Goal: Task Accomplishment & Management: Use online tool/utility

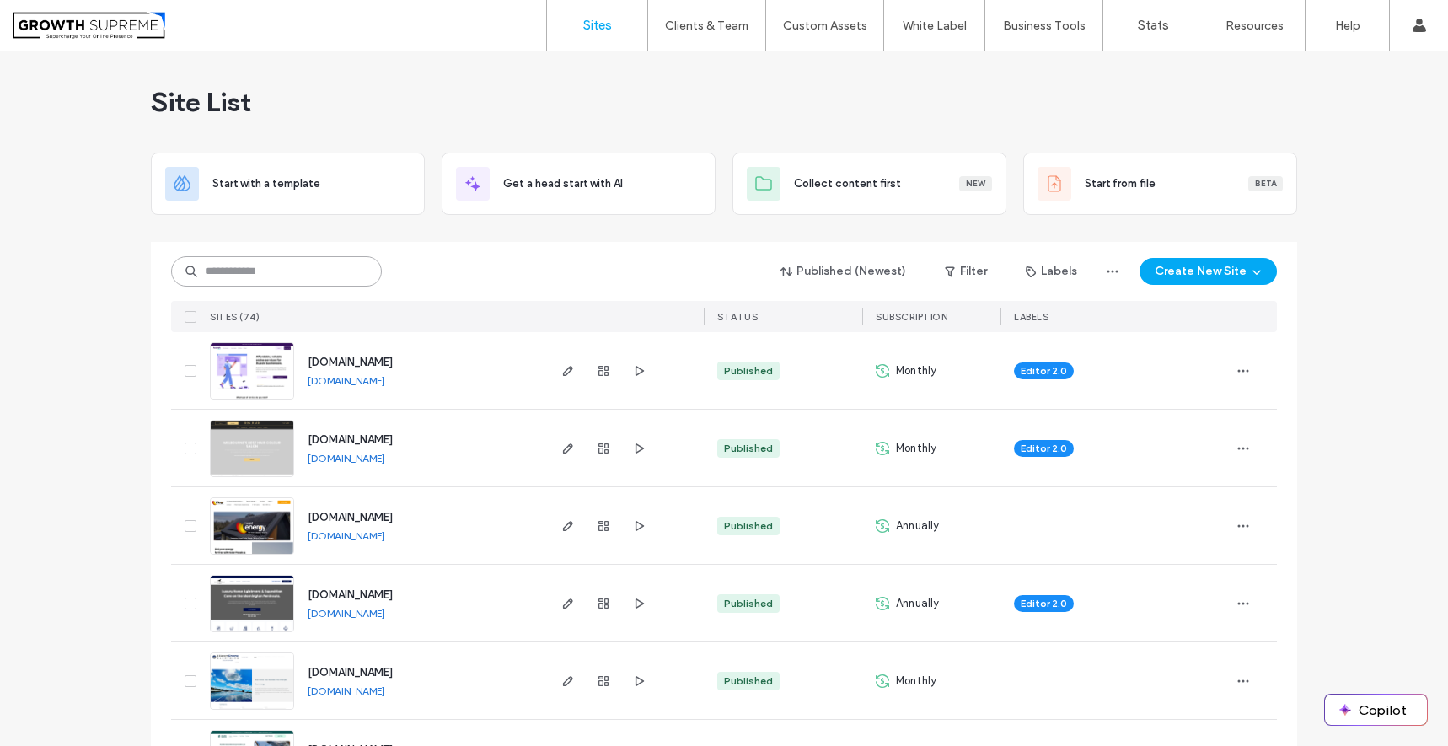
click at [284, 277] on input at bounding box center [276, 271] width 211 height 30
type input "***"
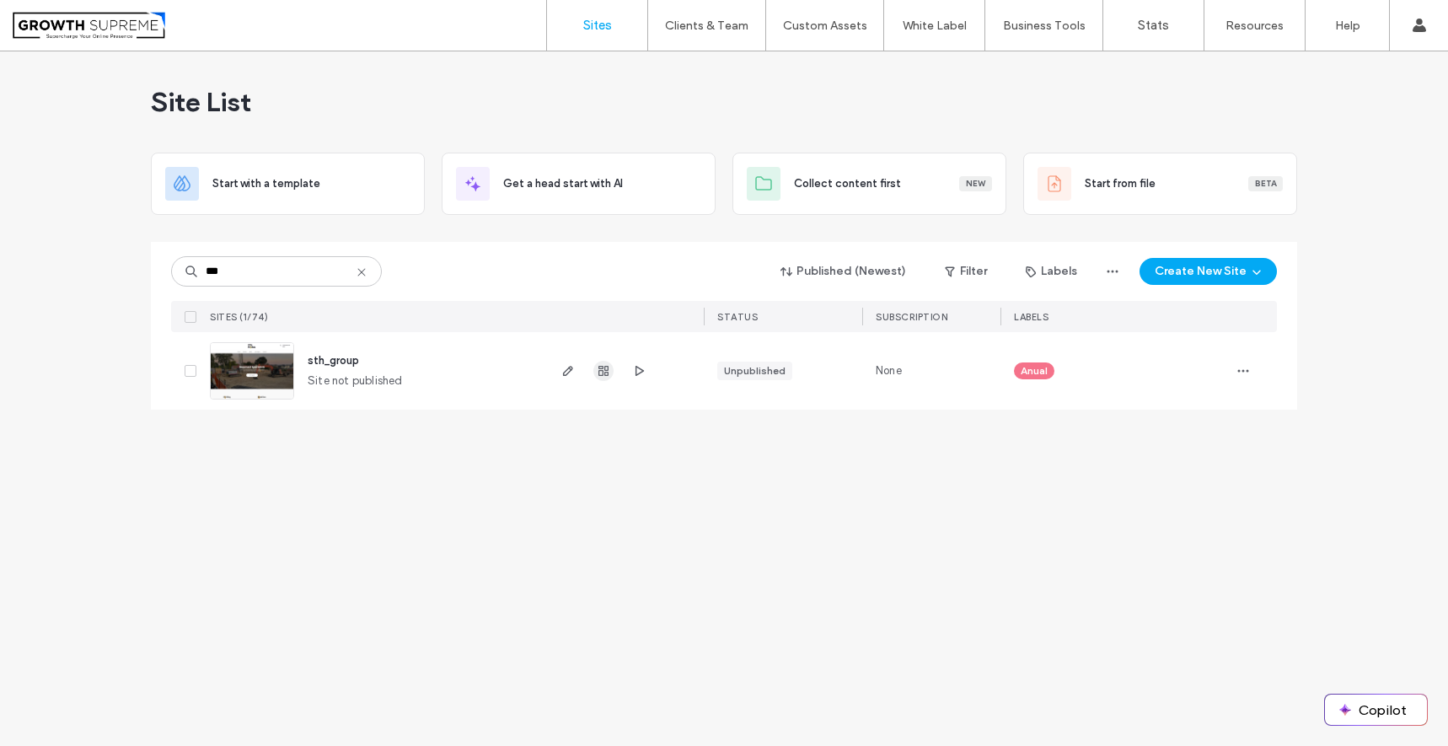
click at [604, 371] on icon "button" at bounding box center [603, 370] width 13 height 13
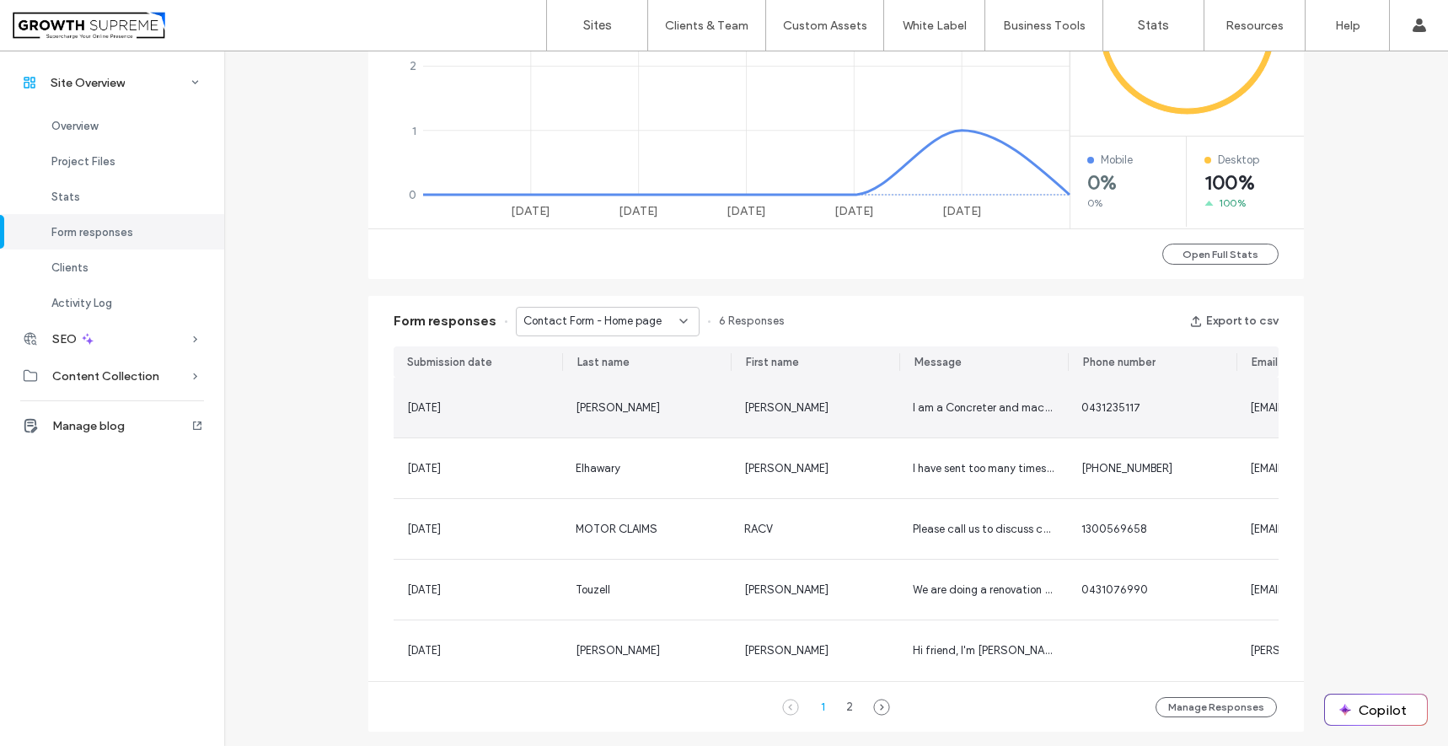
scroll to position [1068, 0]
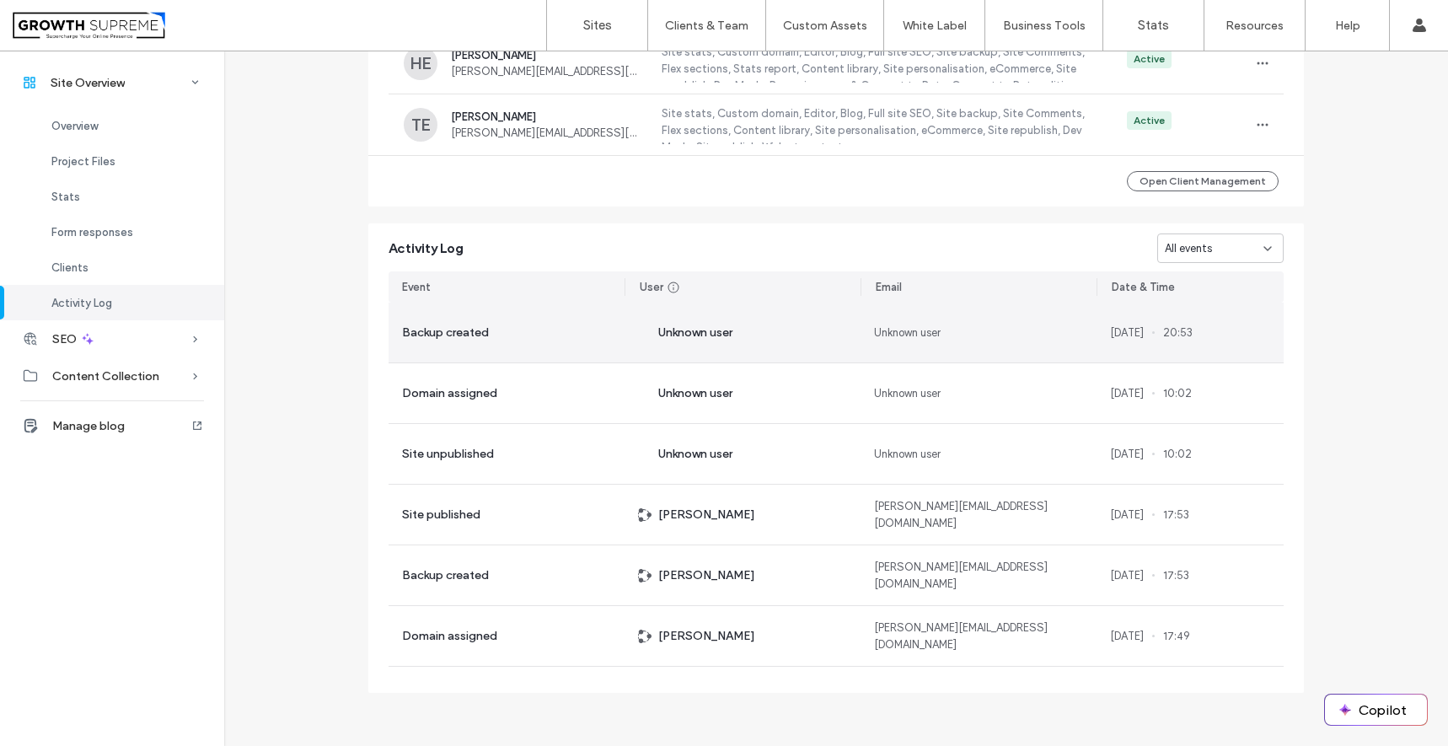
scroll to position [8, 0]
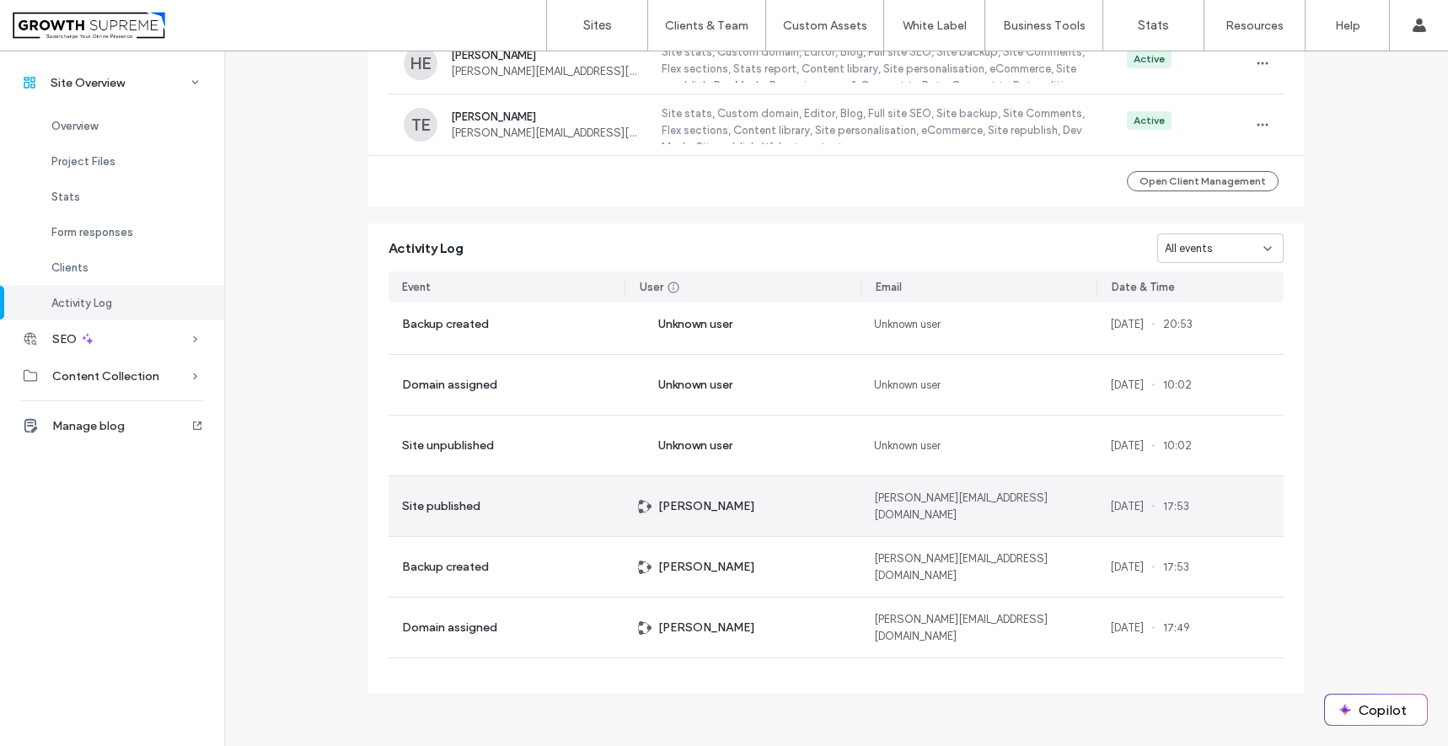
drag, startPoint x: 1170, startPoint y: 506, endPoint x: 1088, endPoint y: 502, distance: 81.9
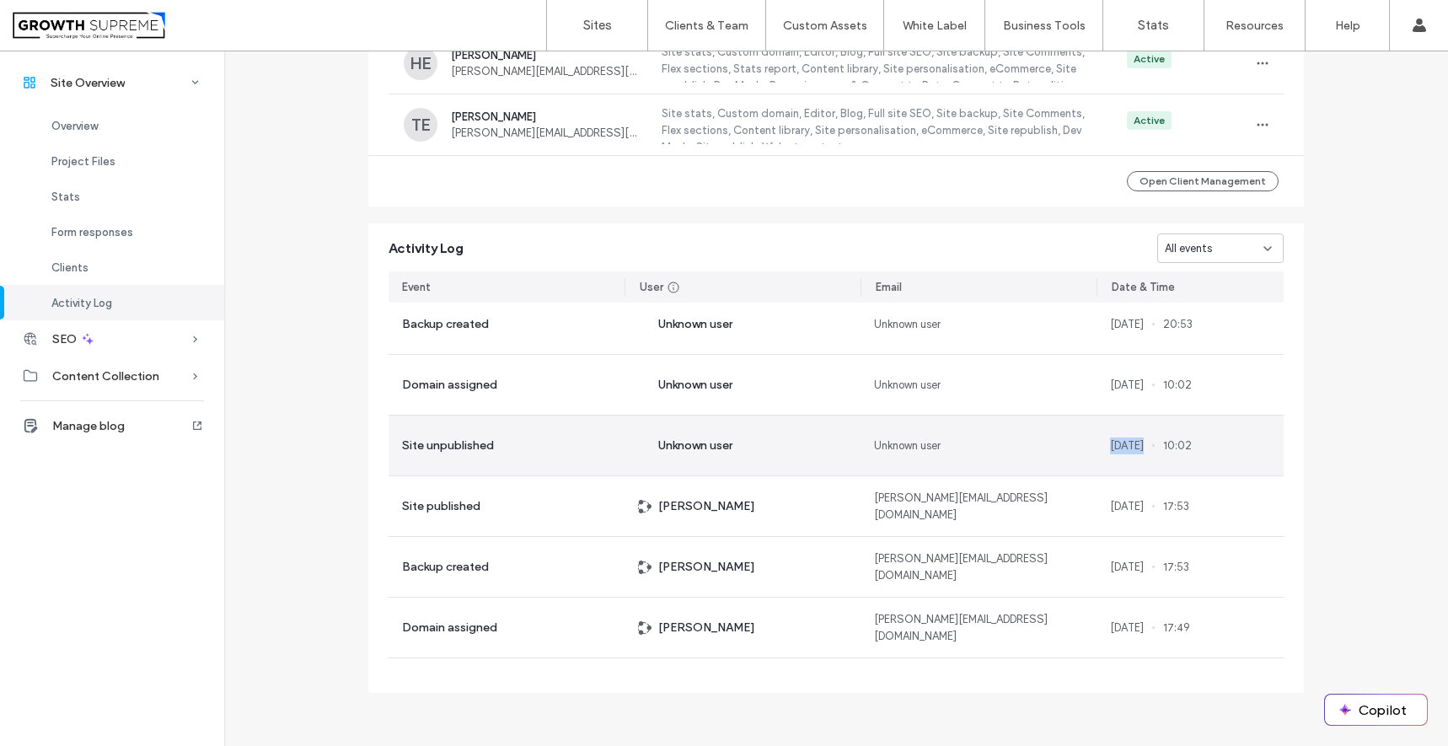
drag, startPoint x: 1096, startPoint y: 448, endPoint x: 1166, endPoint y: 444, distance: 70.1
click at [1166, 444] on div "19 Jul, 2025 10:02" at bounding box center [1190, 446] width 187 height 60
drag, startPoint x: 1016, startPoint y: 433, endPoint x: 879, endPoint y: 426, distance: 136.8
click at [879, 426] on div "Unknown user" at bounding box center [979, 446] width 236 height 60
click at [775, 427] on div "Unknown user" at bounding box center [743, 446] width 236 height 60
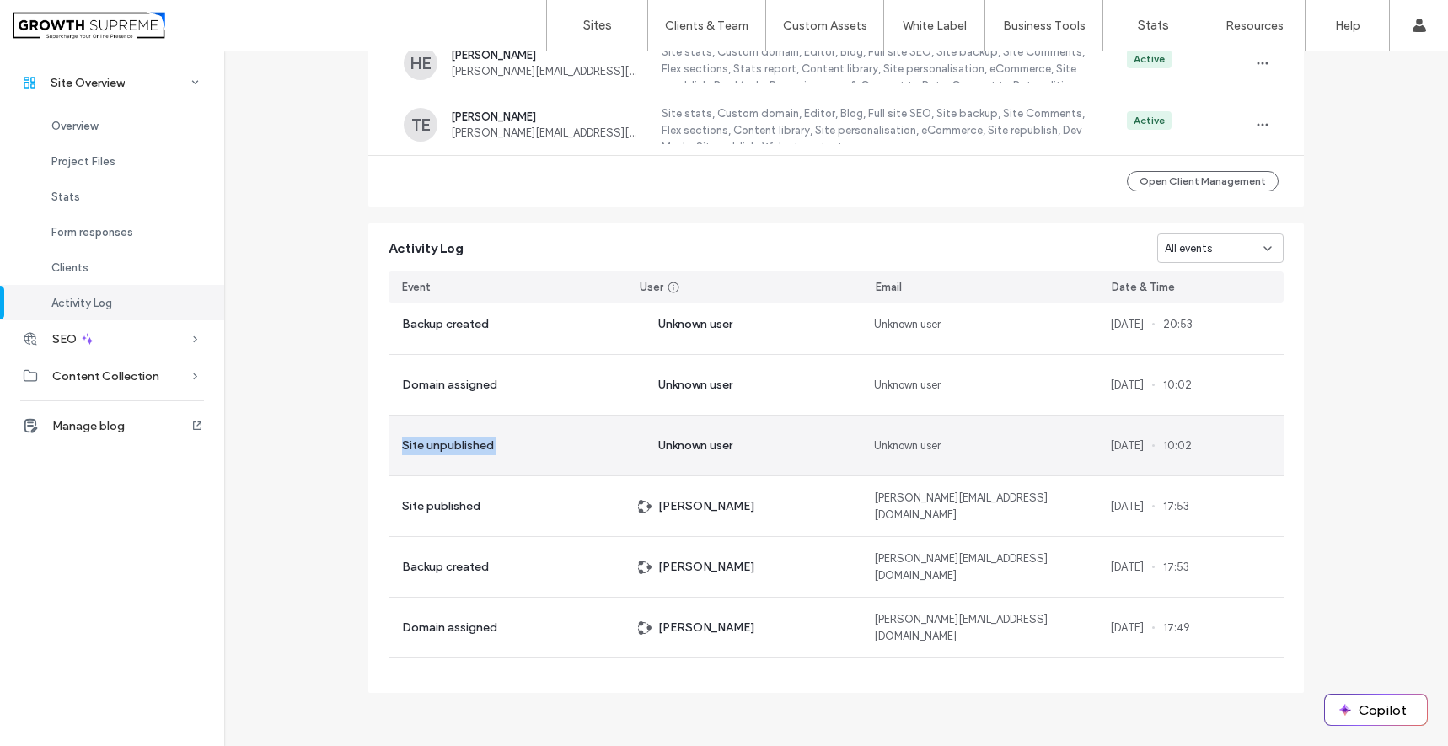
drag, startPoint x: 773, startPoint y: 434, endPoint x: 588, endPoint y: 432, distance: 185.5
click at [588, 432] on div "Site unpublished" at bounding box center [507, 446] width 236 height 60
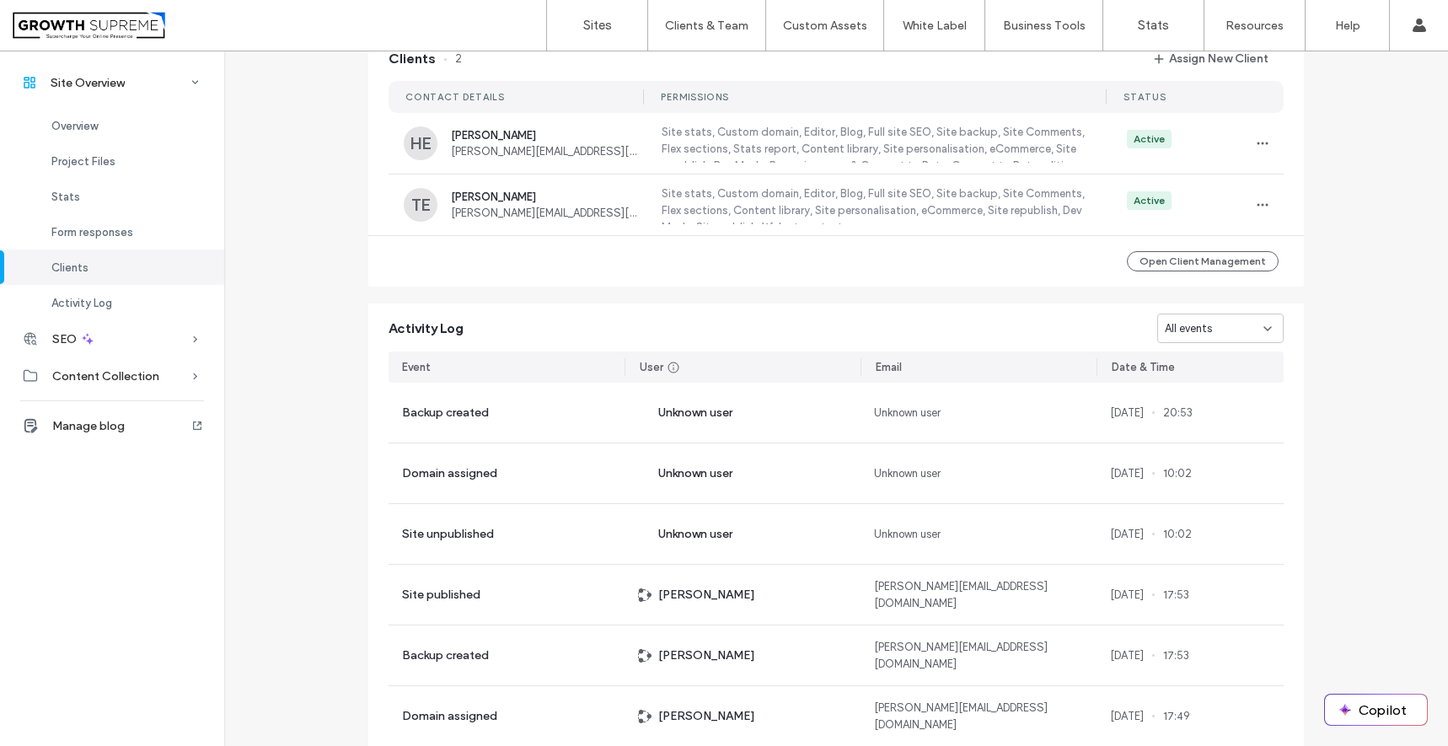
scroll to position [1509, 0]
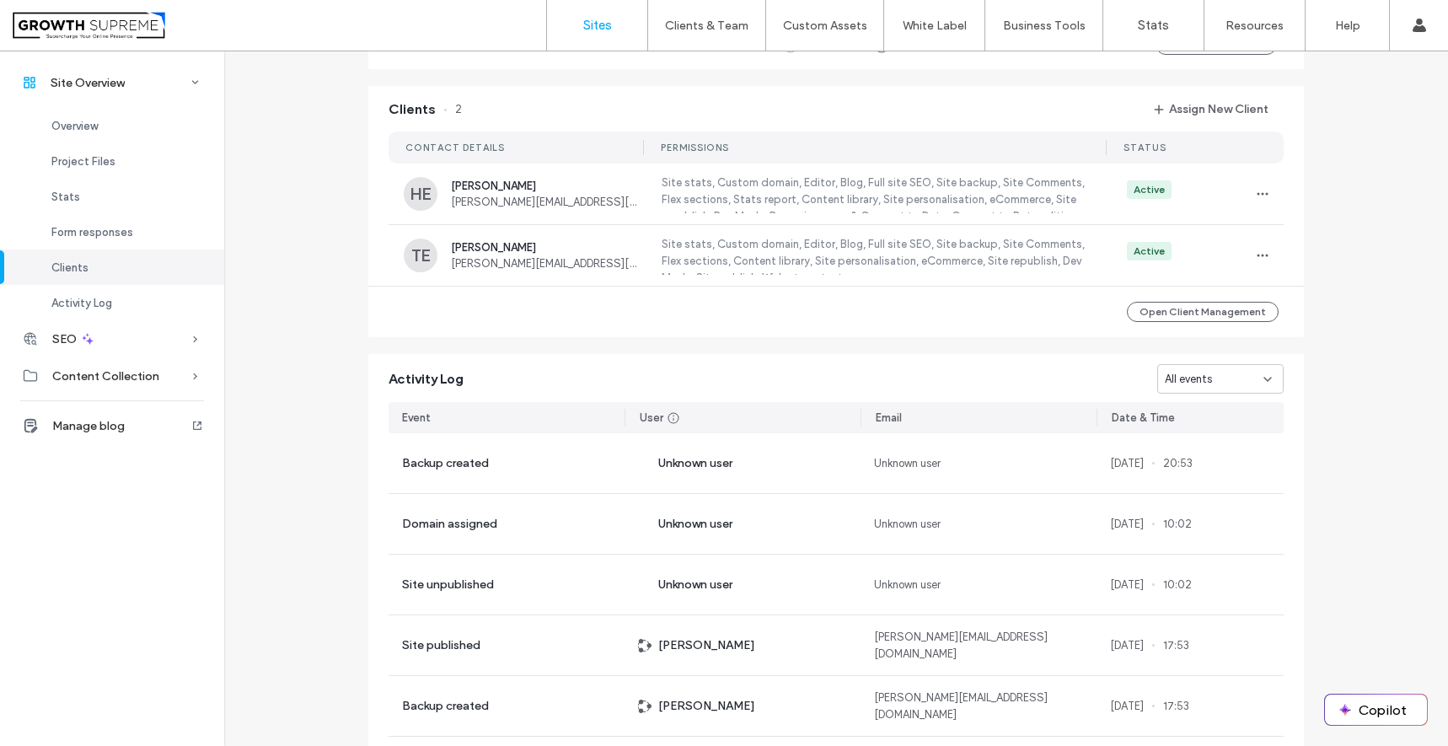
click at [592, 43] on link "Sites" at bounding box center [597, 25] width 100 height 51
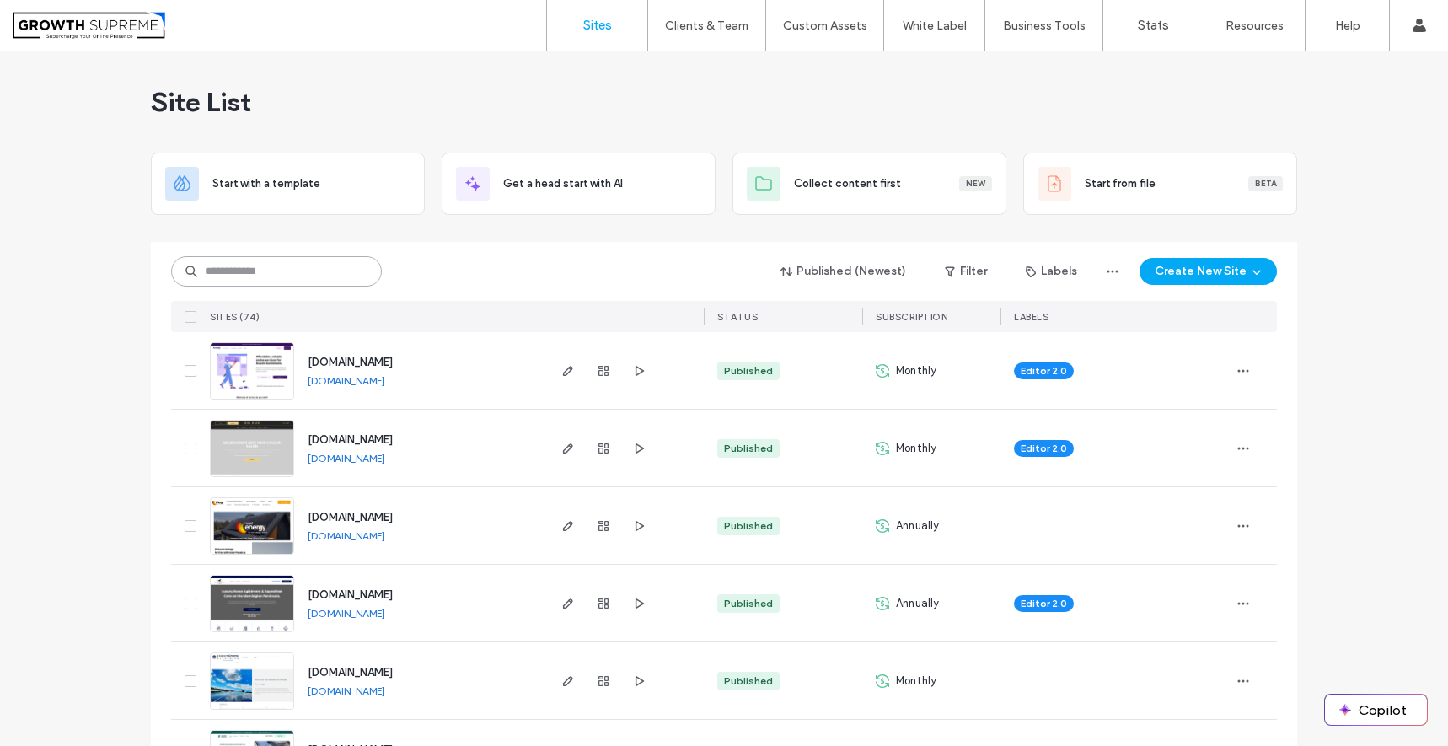
click at [298, 274] on input at bounding box center [276, 271] width 211 height 30
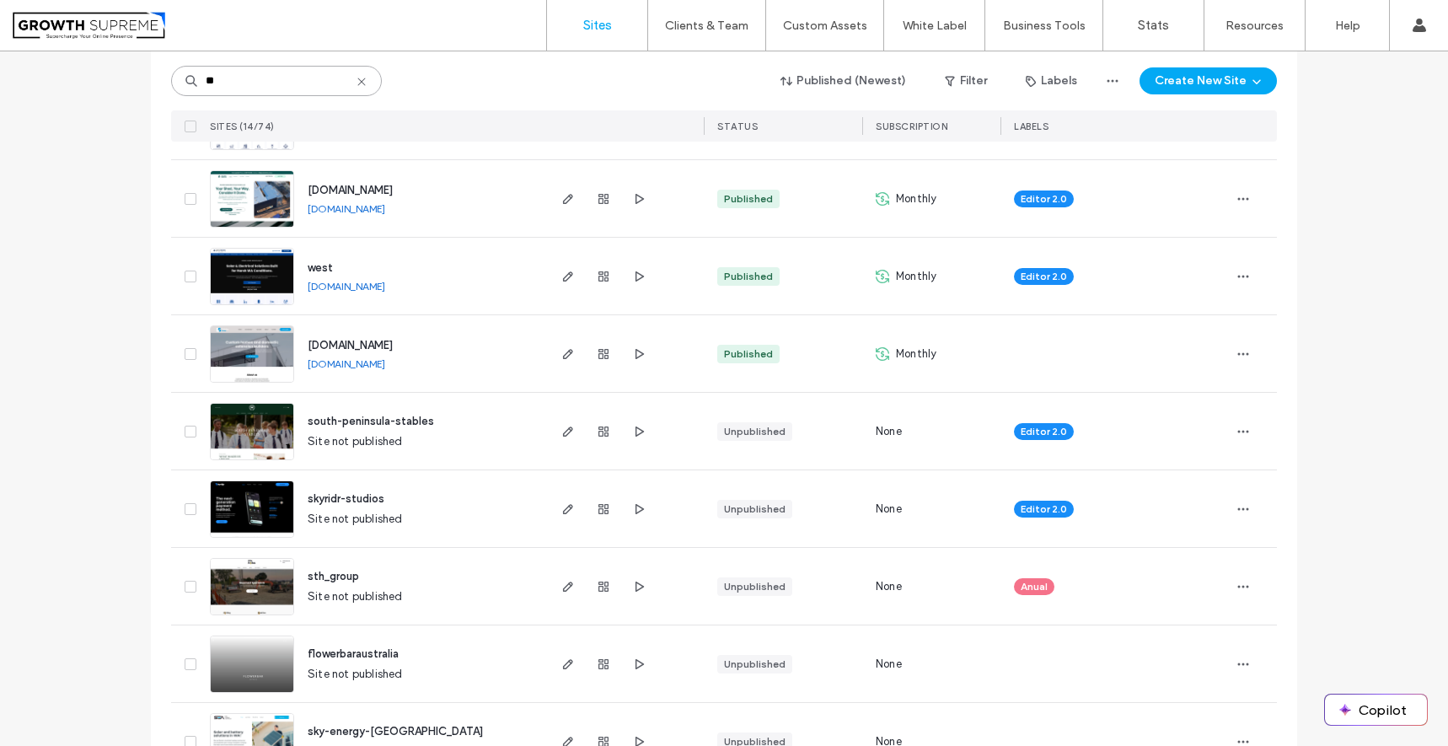
scroll to position [272, 0]
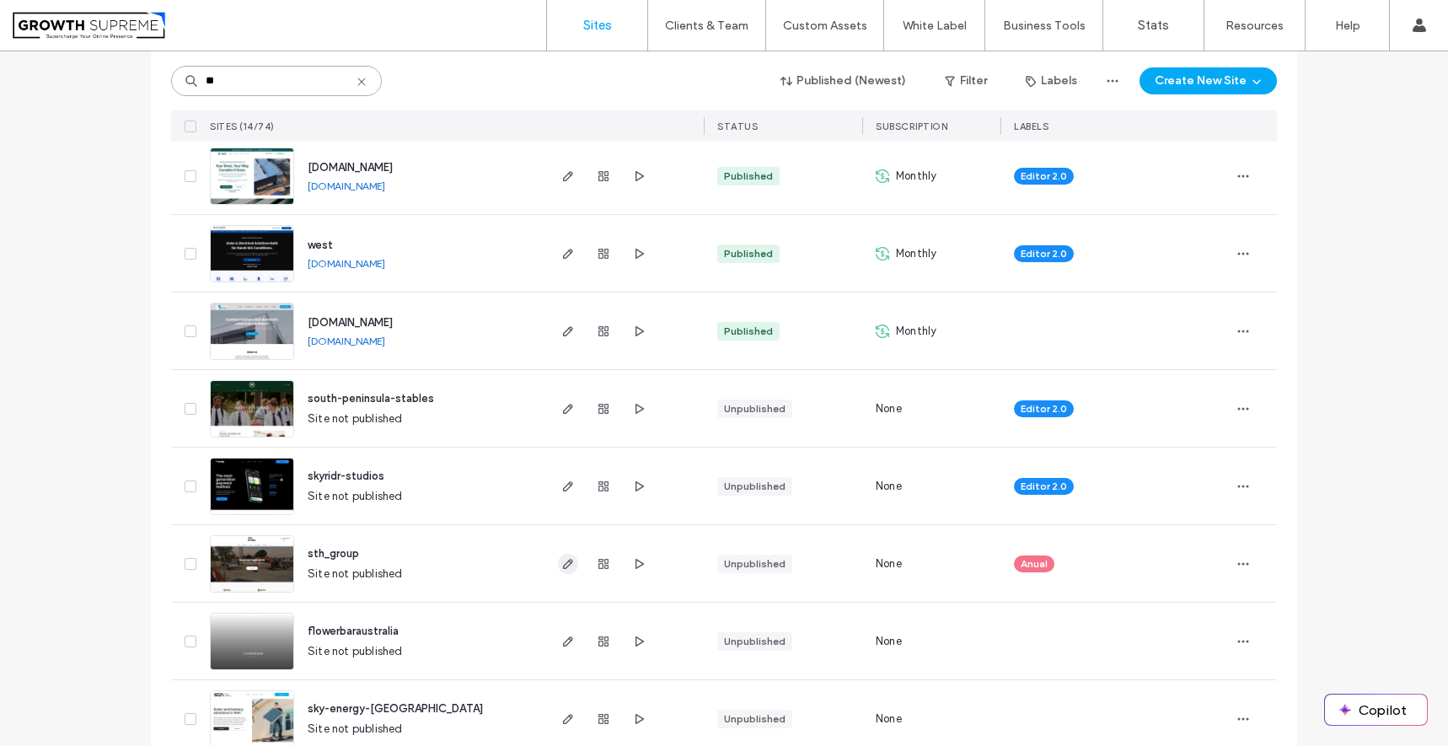
type input "**"
click at [561, 563] on icon "button" at bounding box center [567, 563] width 13 height 13
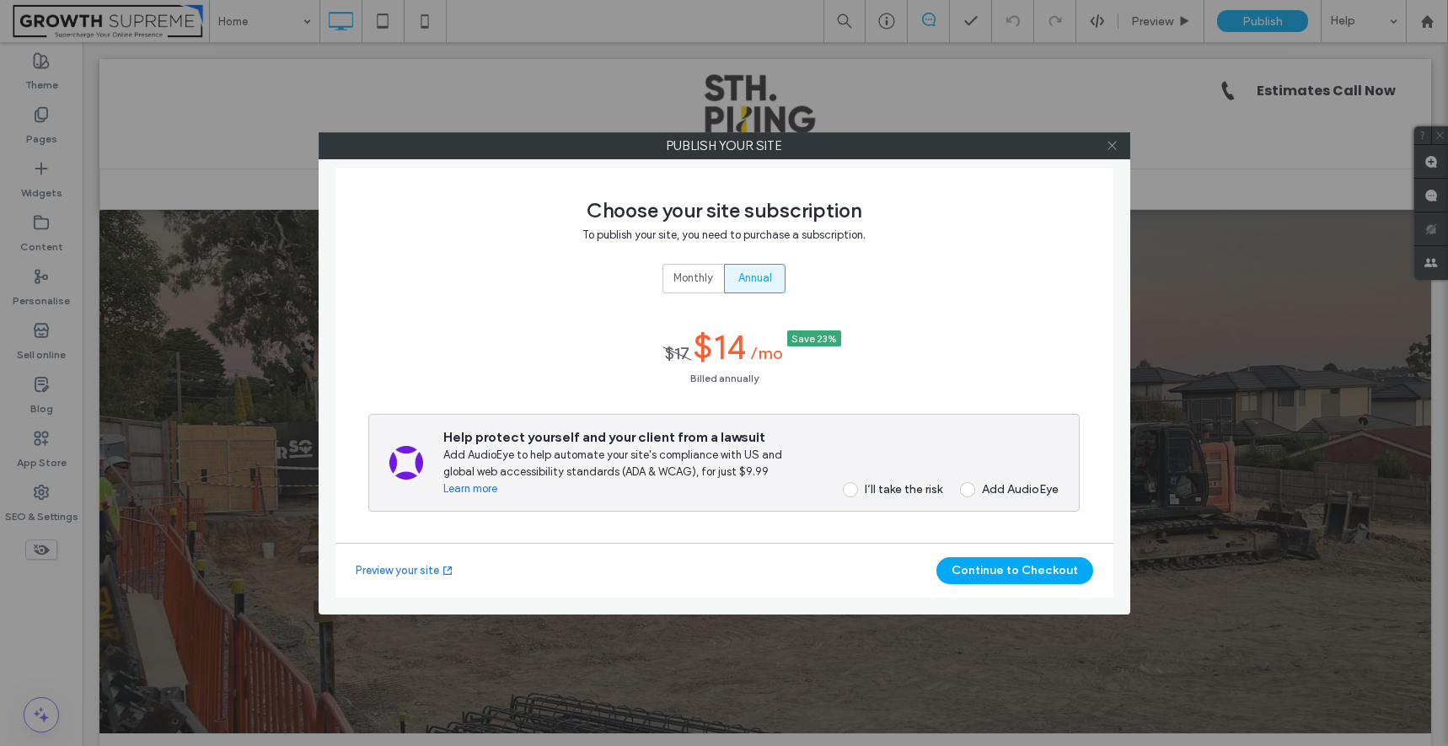
click at [1110, 139] on icon at bounding box center [1112, 145] width 13 height 13
